Goal: Navigation & Orientation: Find specific page/section

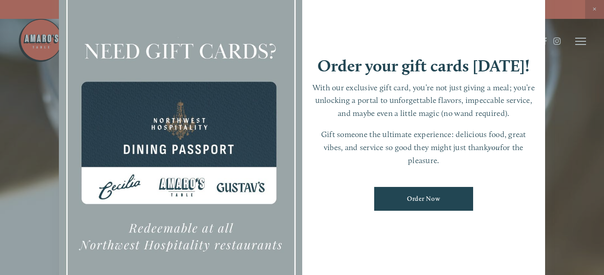
click at [598, 8] on div at bounding box center [302, 137] width 604 height 275
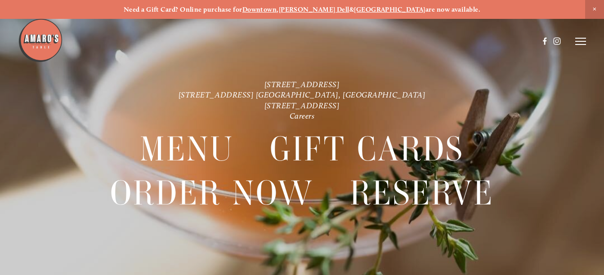
click at [580, 43] on icon at bounding box center [580, 41] width 11 height 8
click at [36, 39] on img at bounding box center [40, 40] width 45 height 45
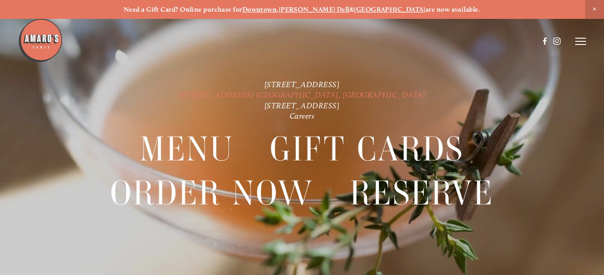
click at [333, 96] on link "[STREET_ADDRESS] [GEOGRAPHIC_DATA], [GEOGRAPHIC_DATA]" at bounding box center [302, 94] width 247 height 9
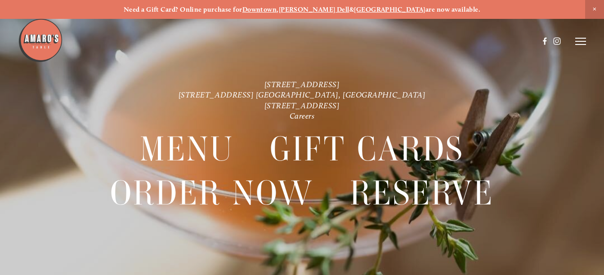
click at [583, 40] on icon at bounding box center [580, 41] width 11 height 8
click at [476, 42] on span "Visit" at bounding box center [479, 41] width 13 height 8
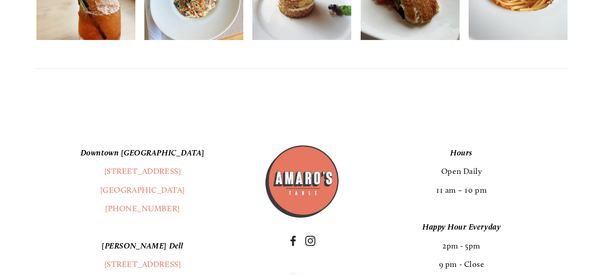
scroll to position [1849, 0]
